Goal: Task Accomplishment & Management: Use online tool/utility

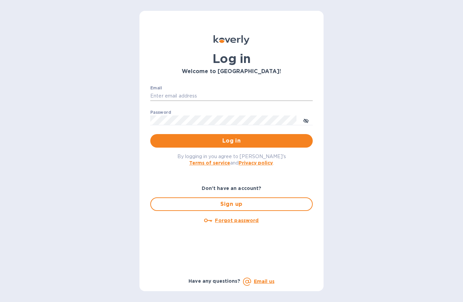
click at [186, 96] on input "Email" at bounding box center [231, 96] width 162 height 10
type input "[PERSON_NAME][EMAIL_ADDRESS][DOMAIN_NAME]"
click at [150, 134] on button "Log in" at bounding box center [231, 141] width 162 height 14
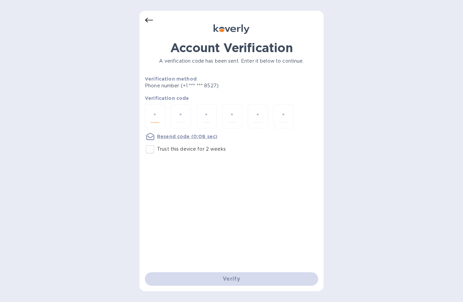
click at [157, 115] on input "number" at bounding box center [154, 116] width 9 height 13
type input "2"
type input "4"
type input "6"
type input "1"
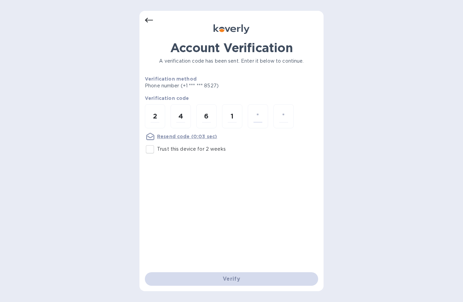
type input "7"
type input "1"
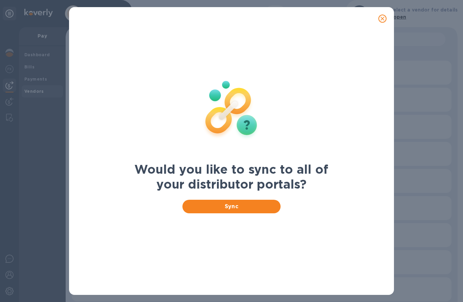
click at [384, 19] on icon "close" at bounding box center [382, 18] width 7 height 7
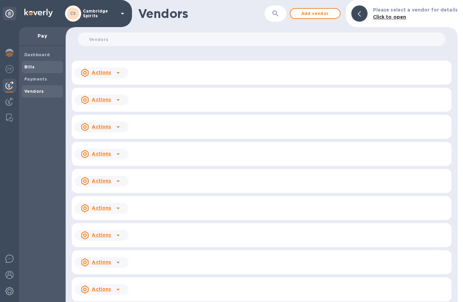
click at [28, 65] on b "Bills" at bounding box center [29, 66] width 10 height 5
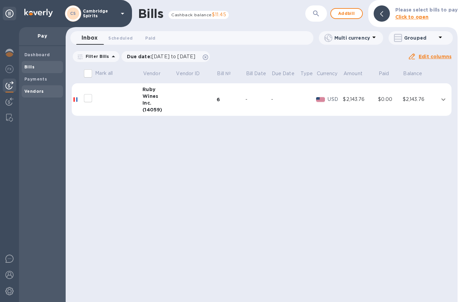
click at [32, 92] on b "Vendors" at bounding box center [34, 91] width 20 height 5
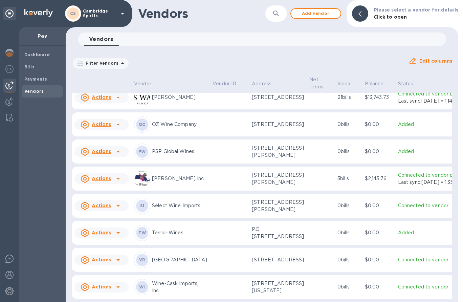
scroll to position [723, 0]
click at [210, 166] on td at bounding box center [229, 178] width 39 height 24
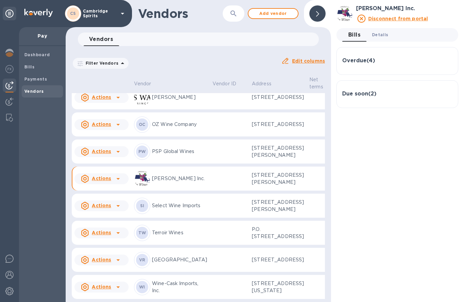
click at [379, 32] on span "Details 0" at bounding box center [380, 34] width 16 height 7
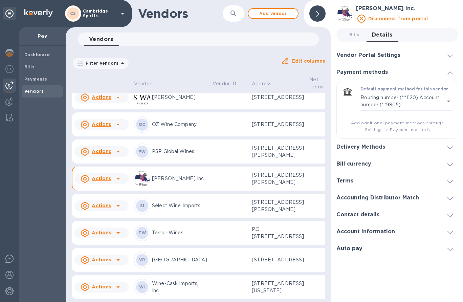
click at [379, 55] on h3 "Vendor Portal Settings" at bounding box center [368, 55] width 64 height 6
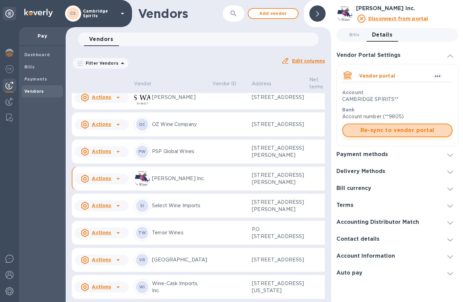
click at [398, 127] on span "Re-sync to vendor portal" at bounding box center [397, 130] width 98 height 8
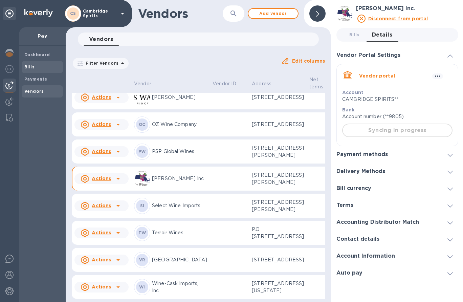
click at [29, 68] on b "Bills" at bounding box center [29, 66] width 10 height 5
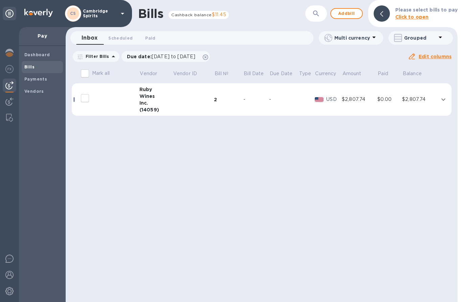
click at [444, 100] on icon "expand row" at bounding box center [443, 99] width 8 height 8
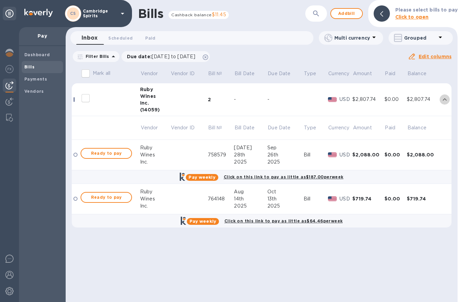
click at [444, 100] on icon "expand row" at bounding box center [444, 99] width 8 height 8
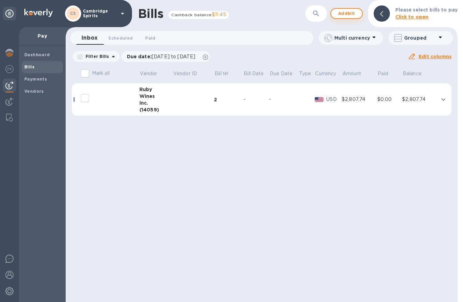
click at [340, 13] on span "Add bill" at bounding box center [346, 13] width 20 height 8
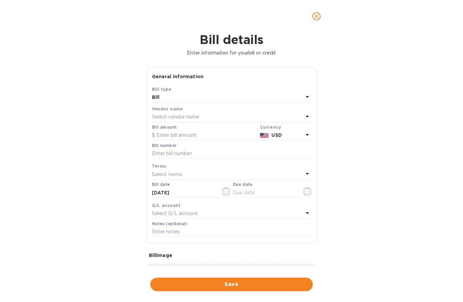
click at [181, 115] on p "Select vendor name" at bounding box center [175, 116] width 47 height 7
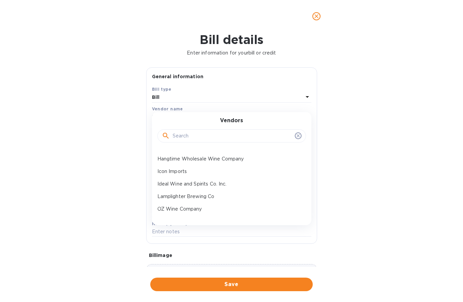
scroll to position [173, 0]
click at [189, 157] on p "PSP Global Wines" at bounding box center [228, 157] width 143 height 7
type input "[DATE]"
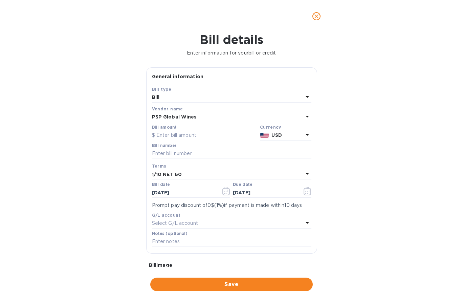
click at [190, 137] on input "text" at bounding box center [204, 135] width 105 height 10
type input "684"
click at [182, 157] on input "text" at bounding box center [231, 153] width 159 height 10
type input "16155"
click at [227, 192] on icon "button" at bounding box center [226, 191] width 8 height 8
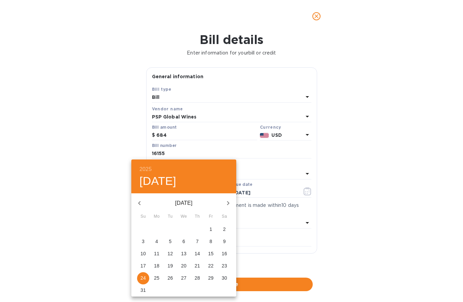
click at [212, 253] on p "15" at bounding box center [210, 253] width 5 height 7
type input "[DATE]"
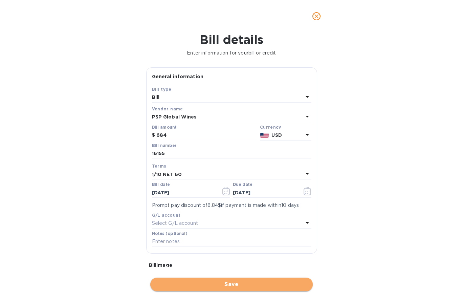
click at [235, 284] on span "Save" at bounding box center [231, 284] width 151 height 8
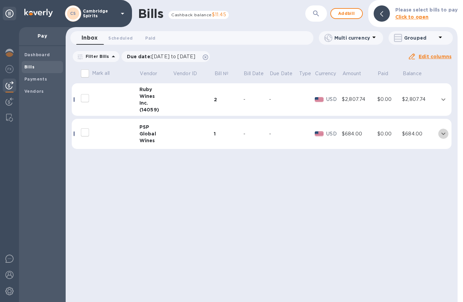
click at [444, 135] on icon "expand row" at bounding box center [443, 133] width 8 height 8
click at [443, 133] on icon "expand row" at bounding box center [443, 133] width 8 height 8
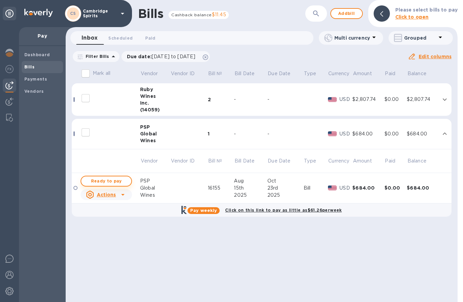
click at [118, 181] on span "Ready to pay" at bounding box center [106, 181] width 39 height 8
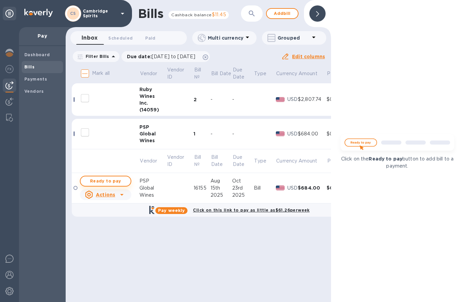
checkbox input "true"
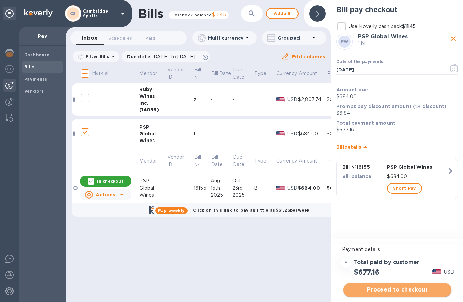
click at [399, 288] on span "Proceed to checkout" at bounding box center [396, 289] width 97 height 8
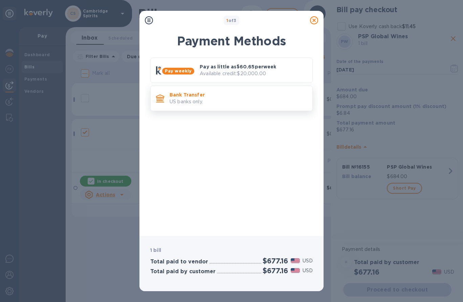
click at [248, 106] on div "Bank Transfer US banks only." at bounding box center [238, 98] width 143 height 19
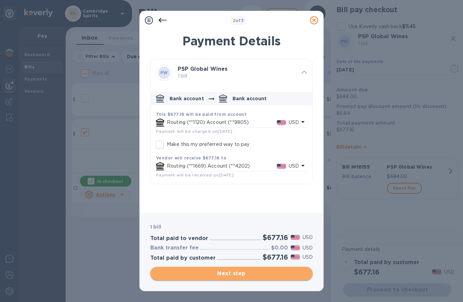
click at [253, 271] on span "Next step" at bounding box center [231, 273] width 151 height 8
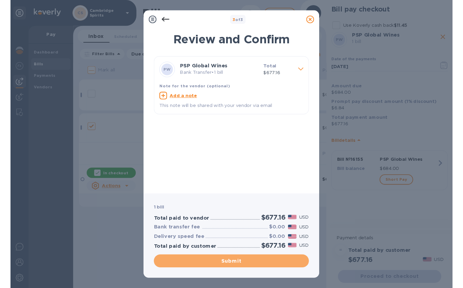
scroll to position [0, 0]
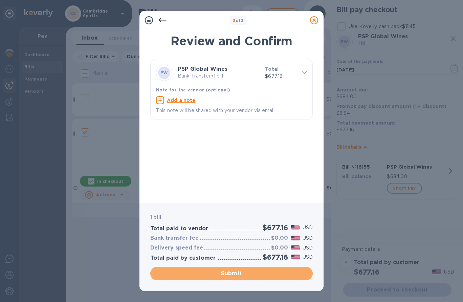
click at [253, 271] on span "Submit" at bounding box center [231, 273] width 151 height 8
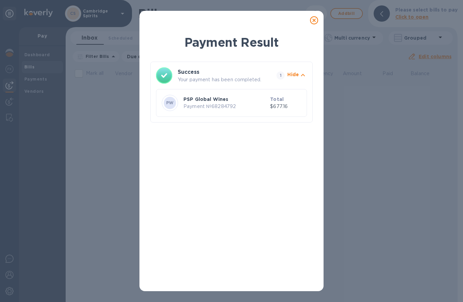
click at [313, 21] on icon at bounding box center [314, 20] width 8 height 8
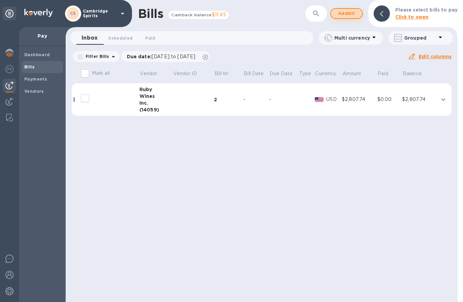
click at [343, 11] on span "Add bill" at bounding box center [346, 13] width 20 height 8
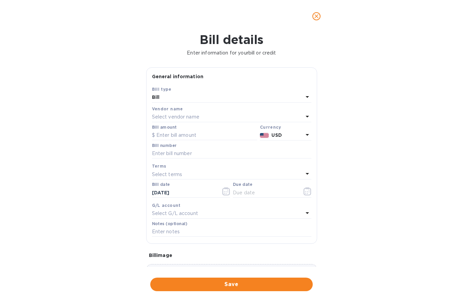
click at [183, 117] on p "Select vendor name" at bounding box center [175, 116] width 47 height 7
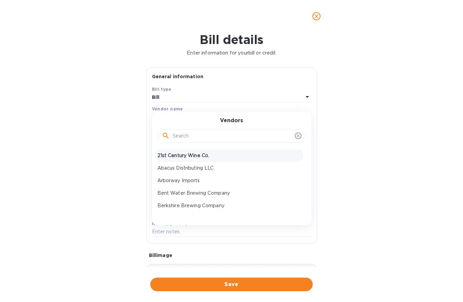
click at [176, 154] on p "21st Century Wine Co." at bounding box center [228, 155] width 143 height 7
type input "[DATE]"
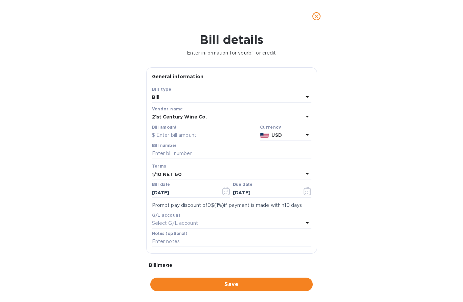
click at [178, 136] on input "text" at bounding box center [204, 135] width 105 height 10
type input "205"
click at [189, 154] on input "text" at bounding box center [231, 153] width 159 height 10
type input "32049"
click at [225, 193] on icon "button" at bounding box center [226, 191] width 8 height 8
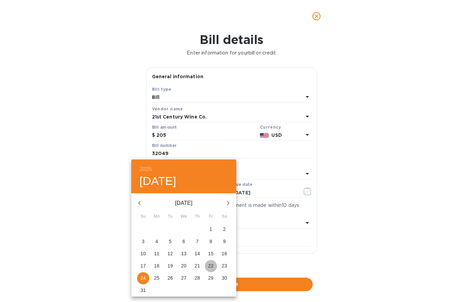
click at [211, 264] on p "22" at bounding box center [210, 265] width 5 height 7
type input "[DATE]"
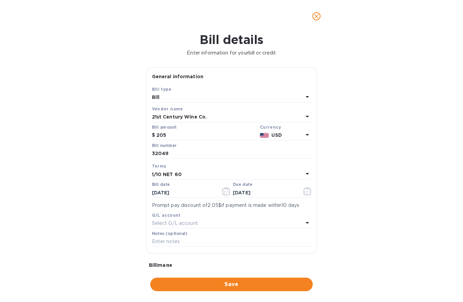
drag, startPoint x: 235, startPoint y: 283, endPoint x: 232, endPoint y: 279, distance: 5.1
click at [235, 283] on span "Save" at bounding box center [231, 284] width 151 height 8
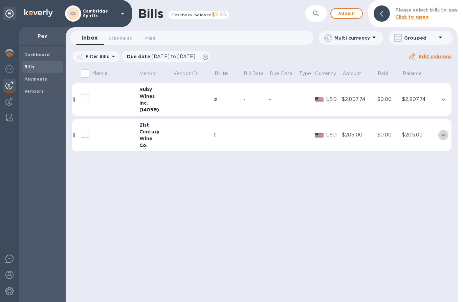
click at [444, 135] on icon "expand row" at bounding box center [443, 135] width 4 height 2
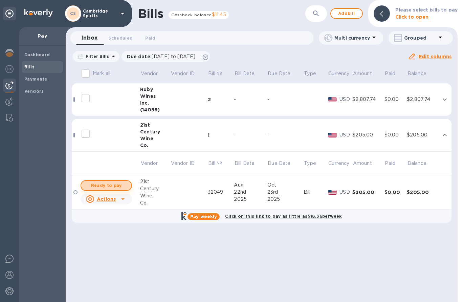
click at [111, 184] on span "Ready to pay" at bounding box center [106, 185] width 39 height 8
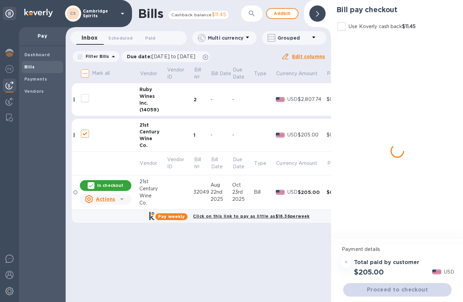
checkbox input "true"
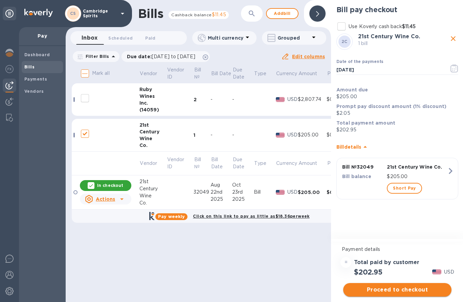
click at [406, 291] on span "Proceed to checkout" at bounding box center [396, 289] width 97 height 8
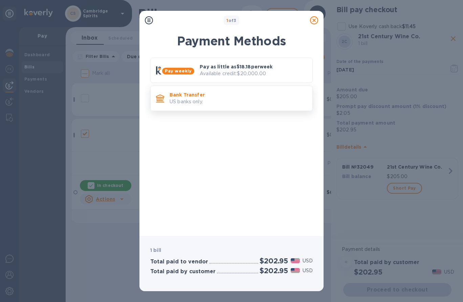
click at [245, 96] on p "Bank Transfer" at bounding box center [237, 94] width 137 height 7
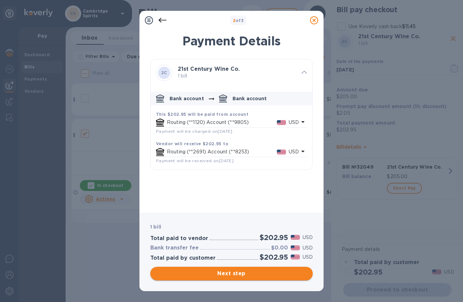
click at [245, 276] on span "Next step" at bounding box center [231, 273] width 151 height 8
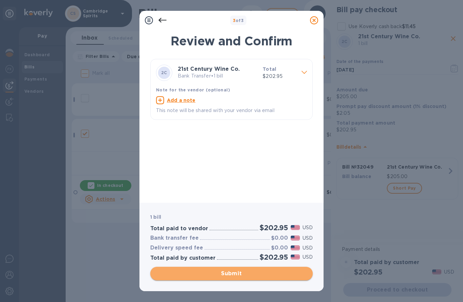
click at [245, 276] on span "Submit" at bounding box center [231, 273] width 151 height 8
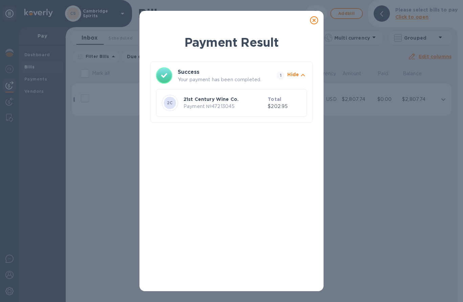
click at [315, 20] on icon at bounding box center [314, 20] width 8 height 8
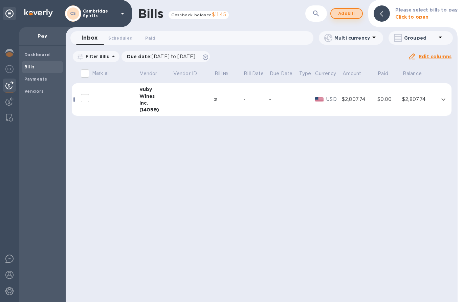
click at [349, 14] on span "Add bill" at bounding box center [346, 13] width 20 height 8
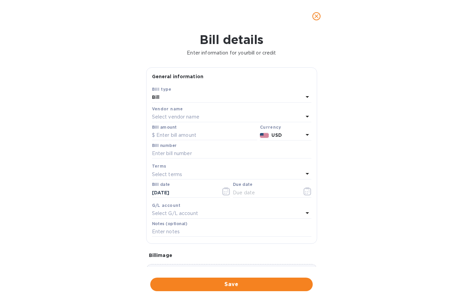
click at [177, 118] on p "Select vendor name" at bounding box center [175, 116] width 47 height 7
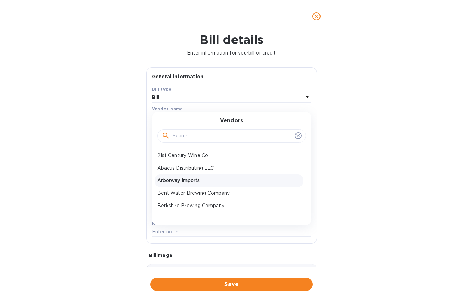
click at [180, 183] on p "Arborway Imports" at bounding box center [228, 180] width 143 height 7
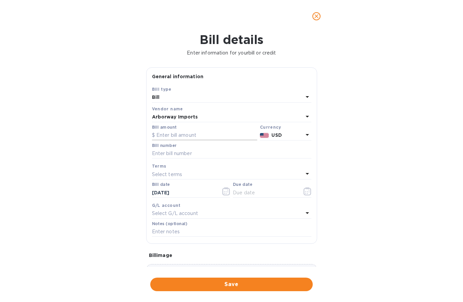
click at [189, 135] on input "text" at bounding box center [204, 135] width 105 height 10
type input "139.4"
click at [185, 157] on input "text" at bounding box center [231, 153] width 159 height 10
type input "62843"
click at [183, 174] on div "Select terms" at bounding box center [227, 173] width 151 height 9
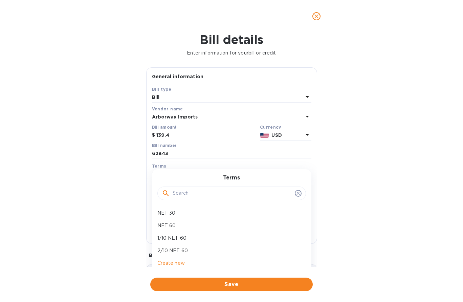
click at [177, 235] on p "1/10 NET 60" at bounding box center [228, 237] width 143 height 7
type input "[DATE]"
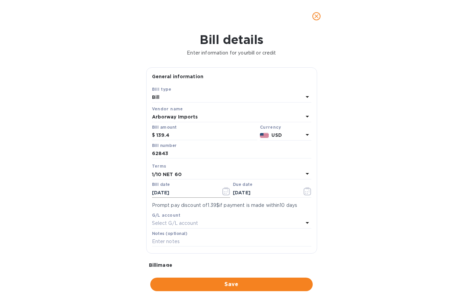
click at [229, 191] on icon "button" at bounding box center [226, 191] width 8 height 8
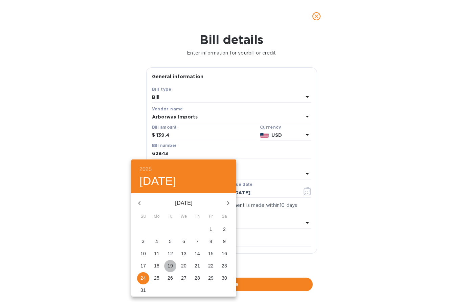
click at [173, 266] on span "19" at bounding box center [170, 265] width 12 height 7
type input "[DATE]"
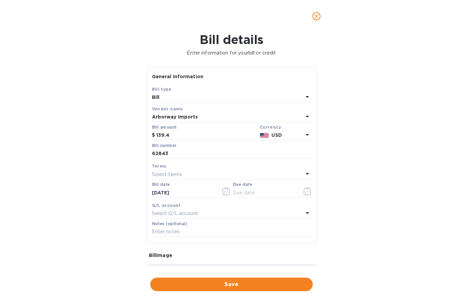
click at [193, 176] on div "Select terms" at bounding box center [227, 173] width 151 height 9
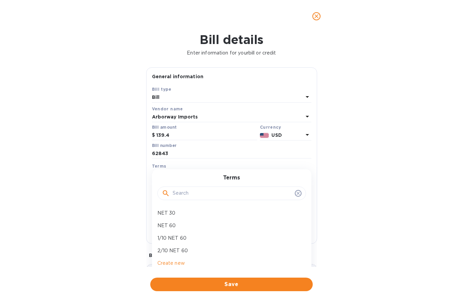
click at [181, 237] on p "1/10 NET 60" at bounding box center [228, 237] width 143 height 7
type input "[DATE]"
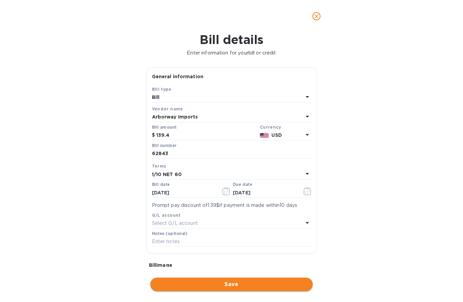
click at [246, 285] on span "Save" at bounding box center [231, 284] width 151 height 8
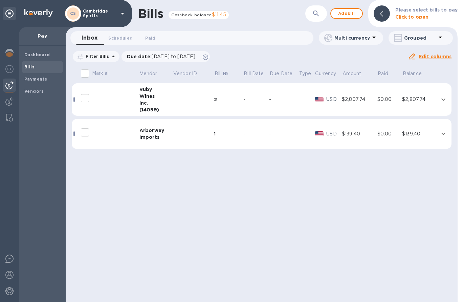
click at [444, 134] on icon "expand row" at bounding box center [443, 134] width 4 height 2
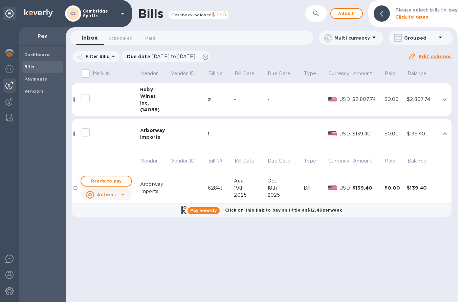
click at [119, 184] on span "Ready to pay" at bounding box center [106, 181] width 39 height 8
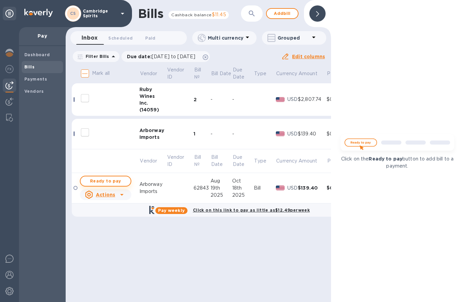
checkbox input "true"
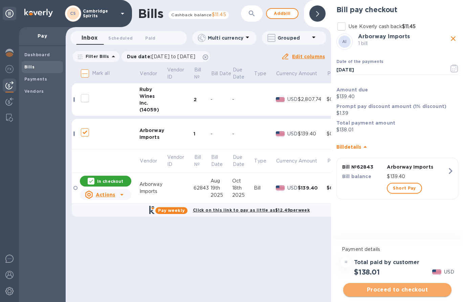
click at [407, 291] on span "Proceed to checkout" at bounding box center [396, 289] width 97 height 8
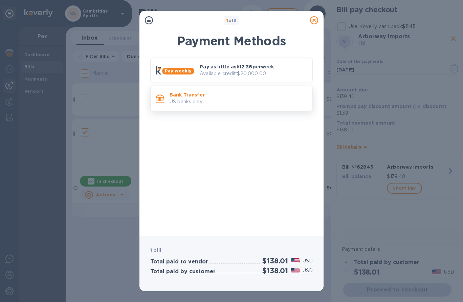
click at [217, 96] on p "Bank Transfer" at bounding box center [237, 94] width 137 height 7
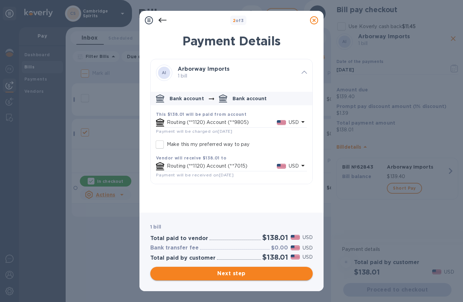
click at [236, 274] on span "Next step" at bounding box center [231, 273] width 151 height 8
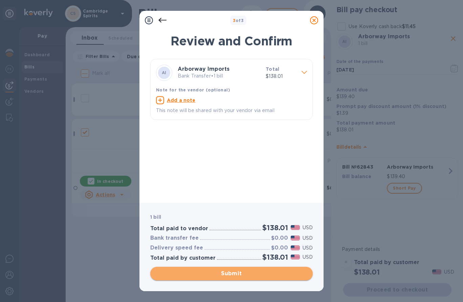
click at [236, 274] on span "Submit" at bounding box center [231, 273] width 151 height 8
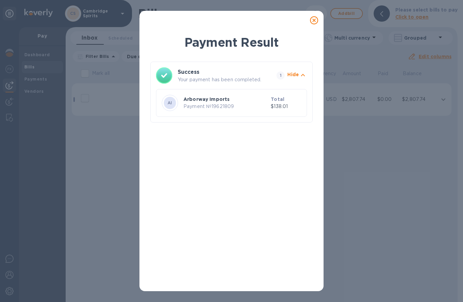
click at [314, 21] on icon at bounding box center [314, 20] width 8 height 8
